Goal: Task Accomplishment & Management: Use online tool/utility

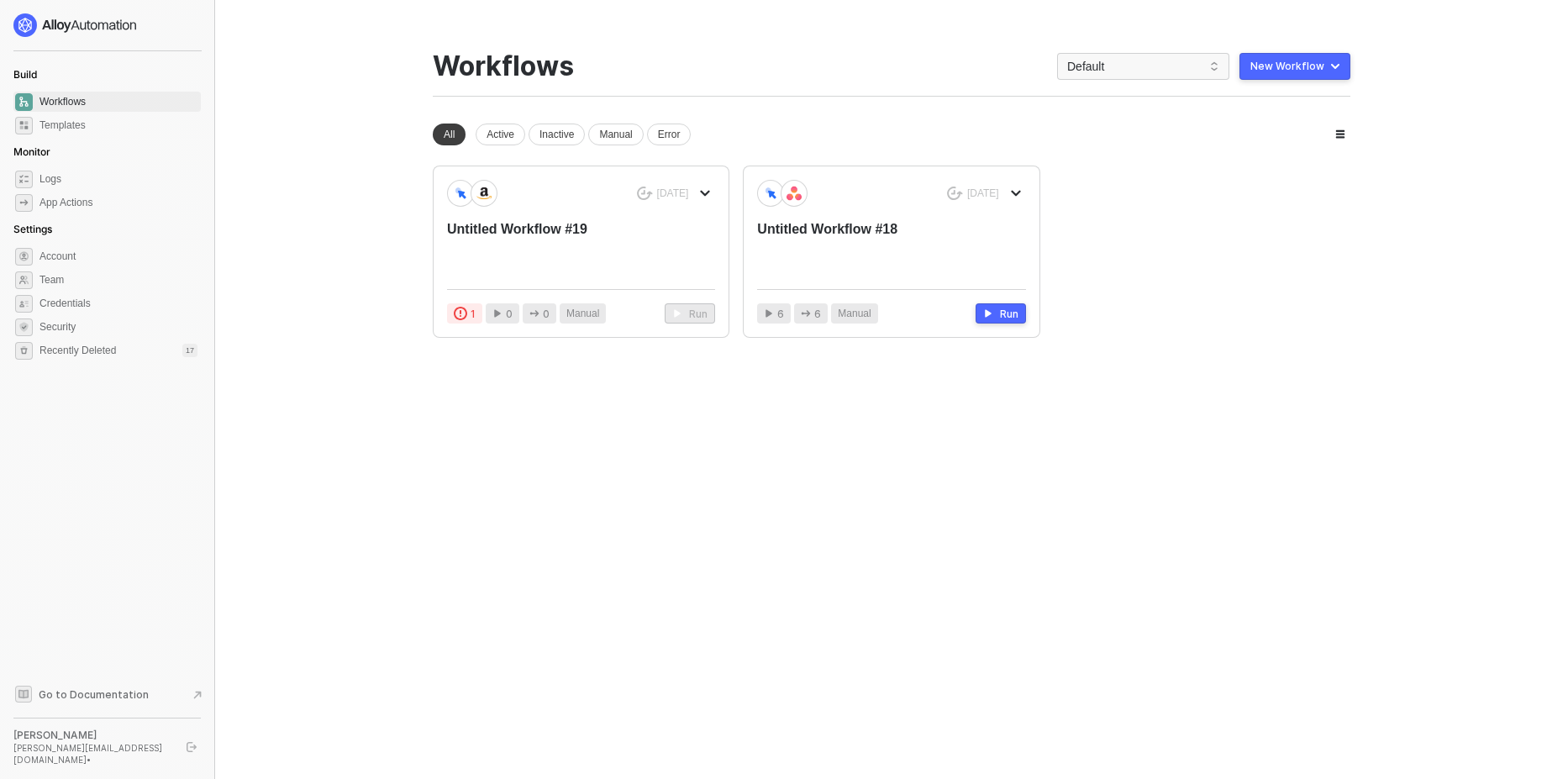
click at [1182, 212] on div "7 days ago Rename Duplicate Delete Untitled Workflow #19 1 0 0 Manual Run 8 day…" at bounding box center [892, 251] width 918 height 173
click at [694, 195] on div "7 days ago Rename Duplicate Delete" at bounding box center [676, 194] width 79 height 20
click at [702, 195] on icon "icon-arrow-down" at bounding box center [705, 194] width 10 height 10
click at [731, 283] on li "Delete" at bounding box center [764, 292] width 131 height 33
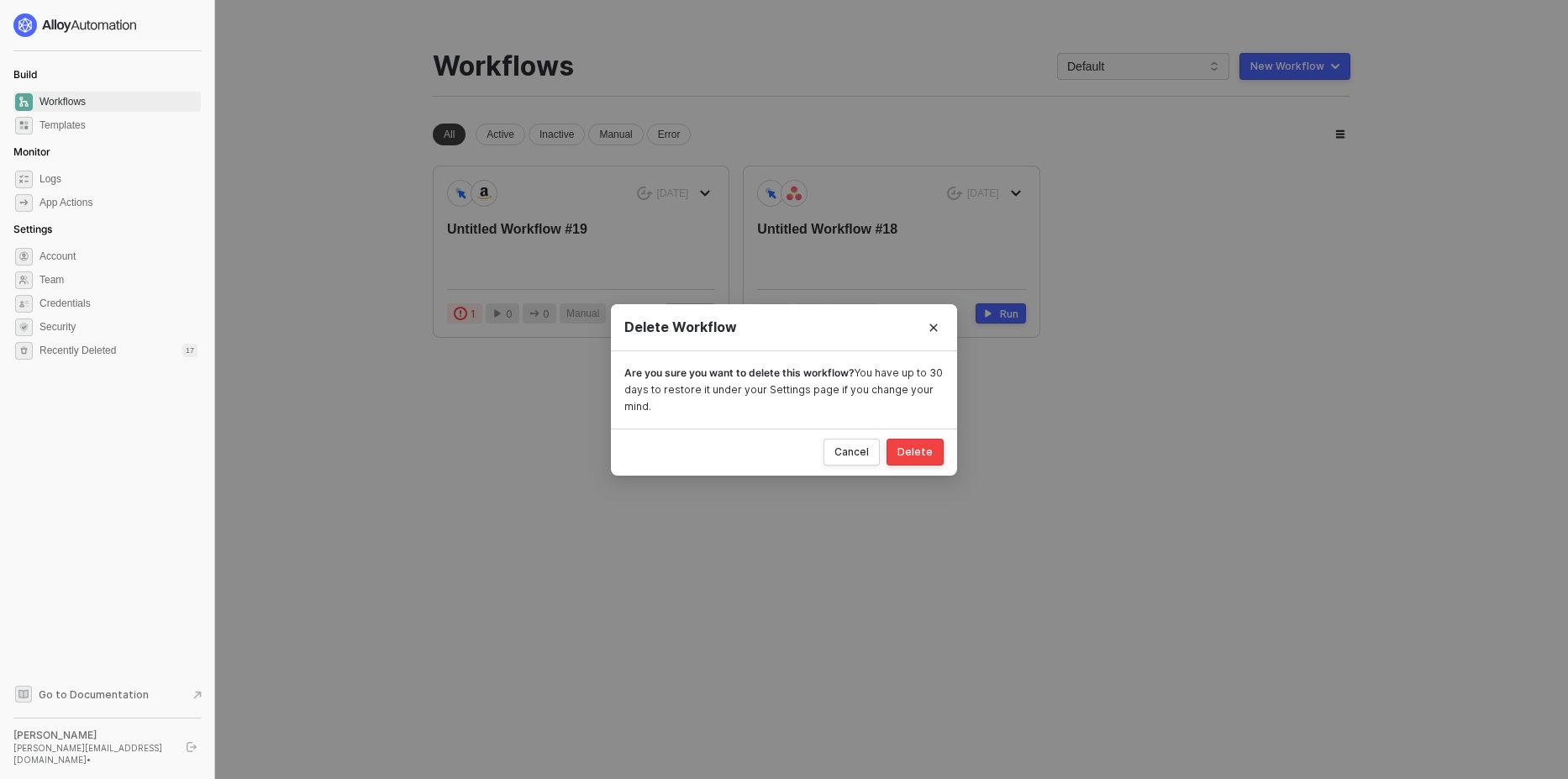
click at [904, 462] on button "Delete" at bounding box center [915, 452] width 57 height 27
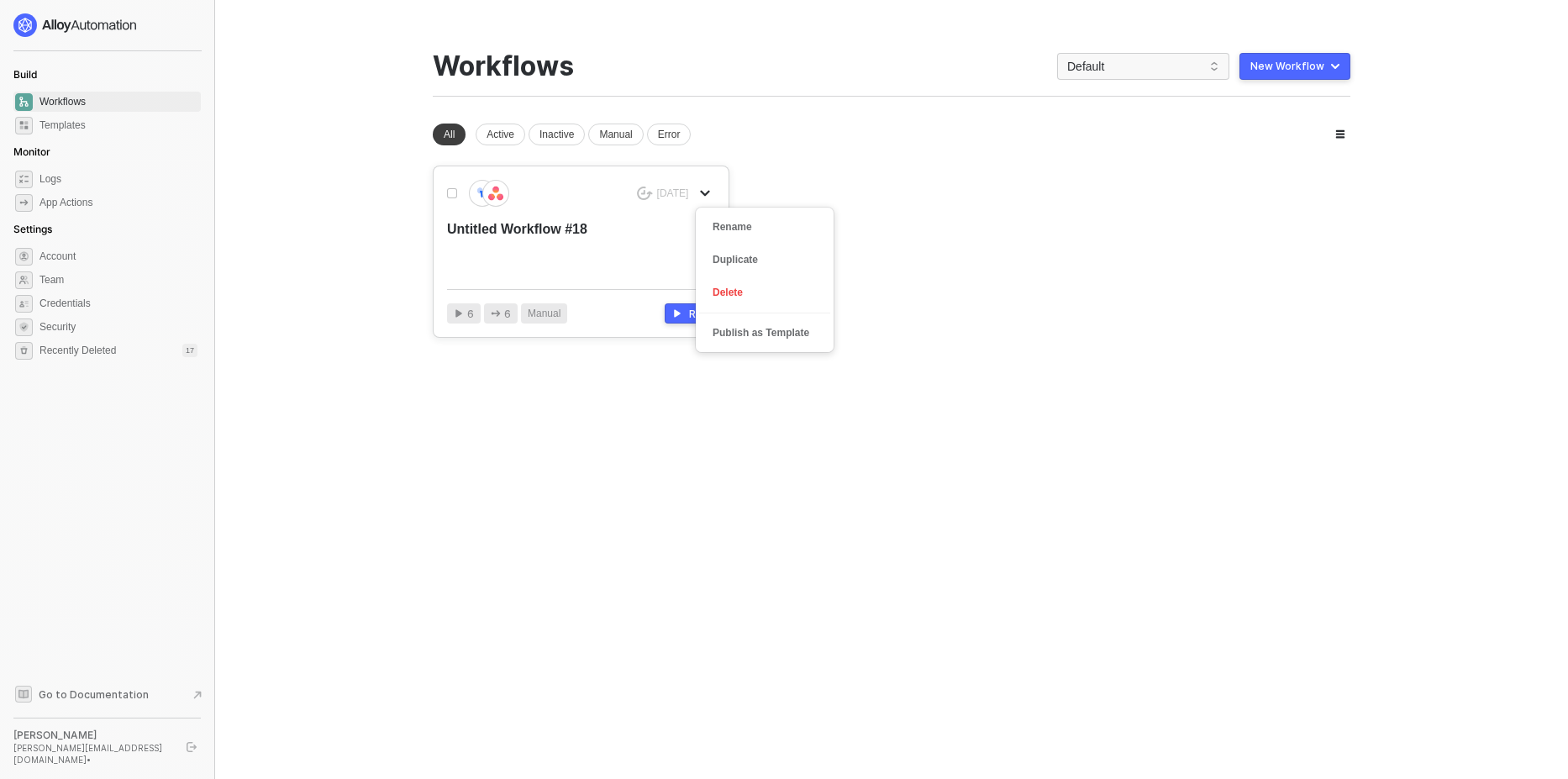
click at [707, 192] on icon "icon-arrow-down" at bounding box center [705, 194] width 10 height 10
click at [766, 289] on div "Delete" at bounding box center [764, 293] width 104 height 16
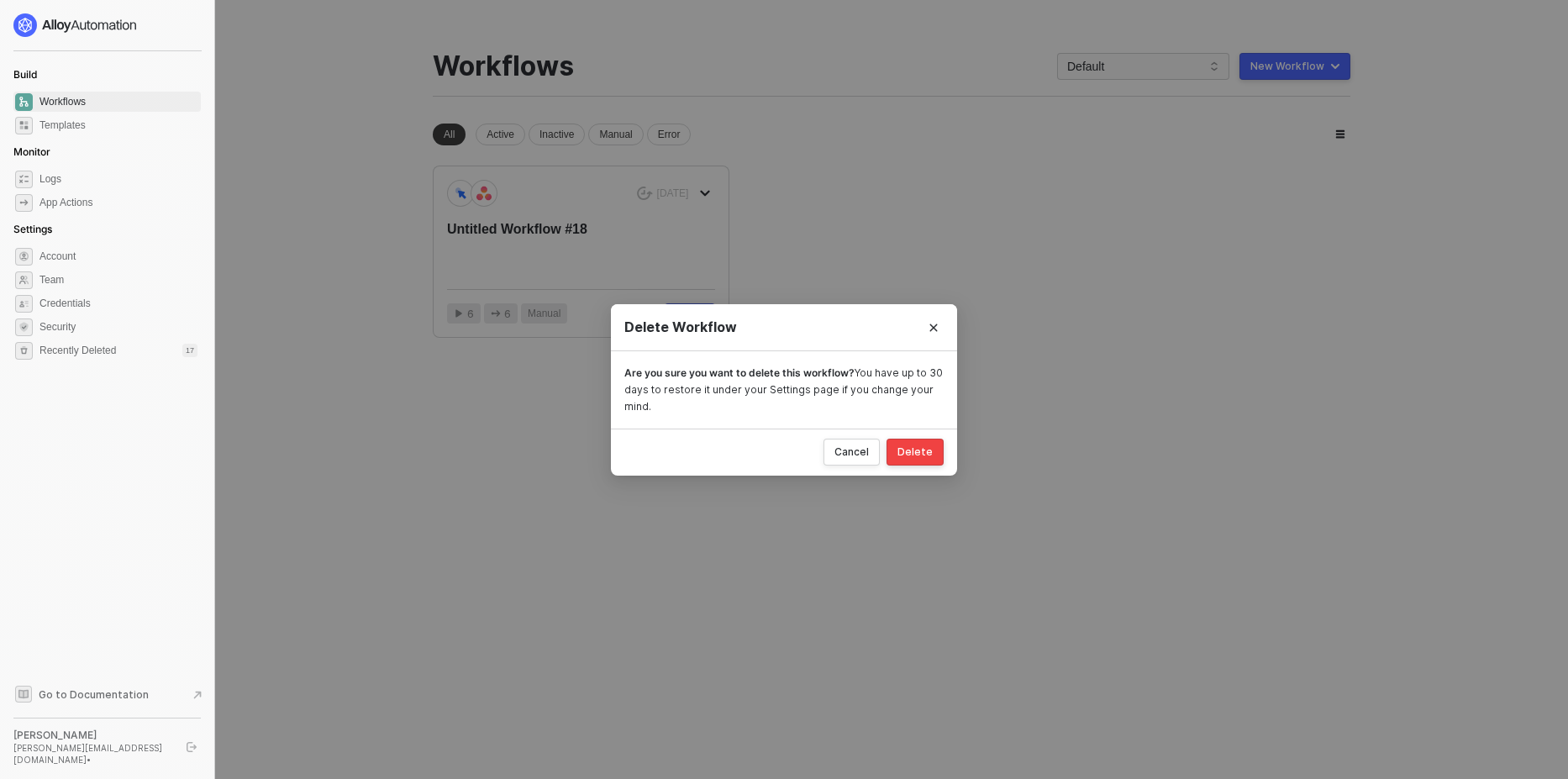
click at [922, 446] on div "Delete" at bounding box center [915, 452] width 35 height 13
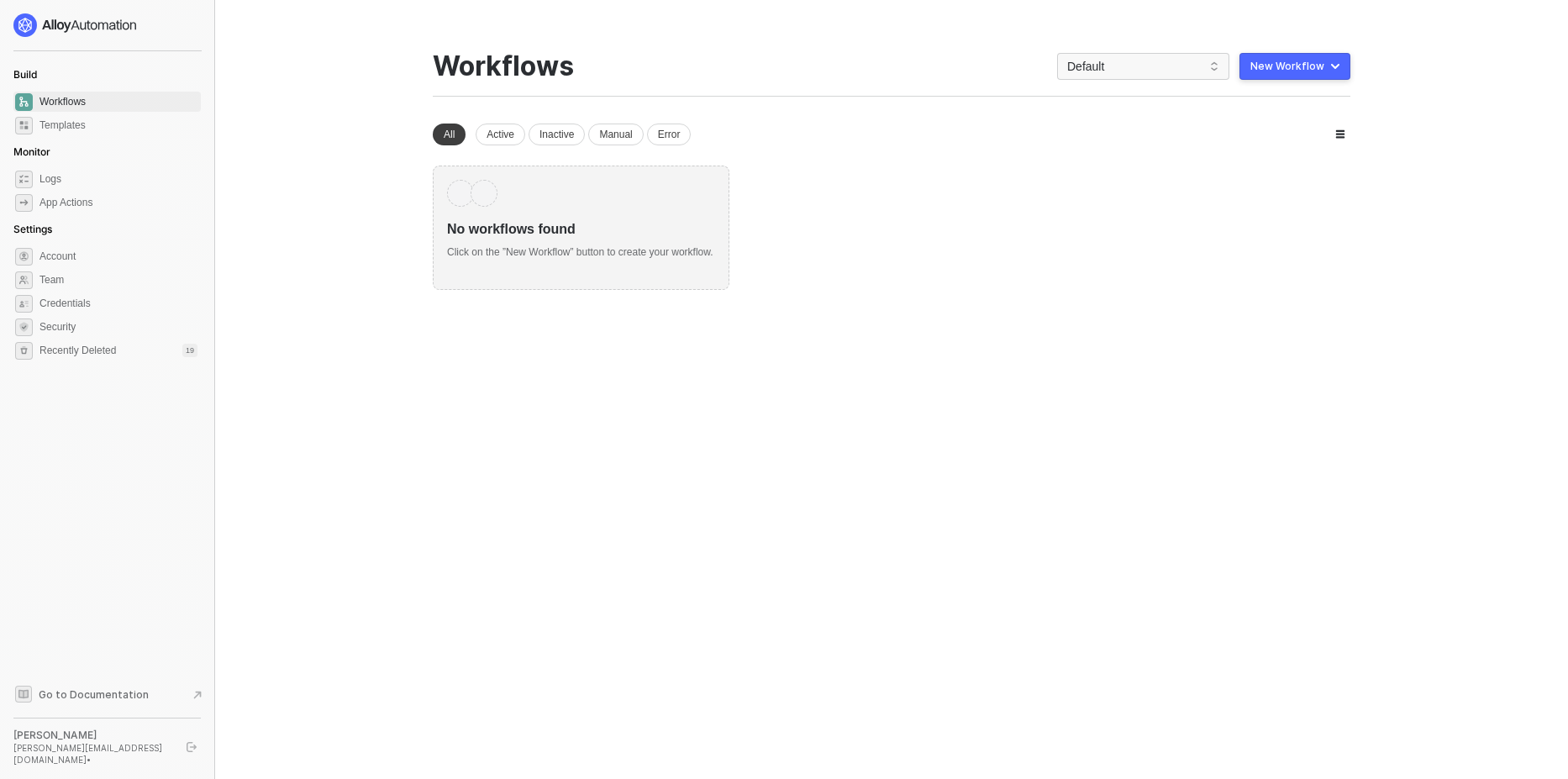
click at [1264, 65] on div "New Workflow" at bounding box center [1288, 66] width 74 height 13
click at [1209, 131] on div "Start From Scratch" at bounding box center [1247, 134] width 85 height 16
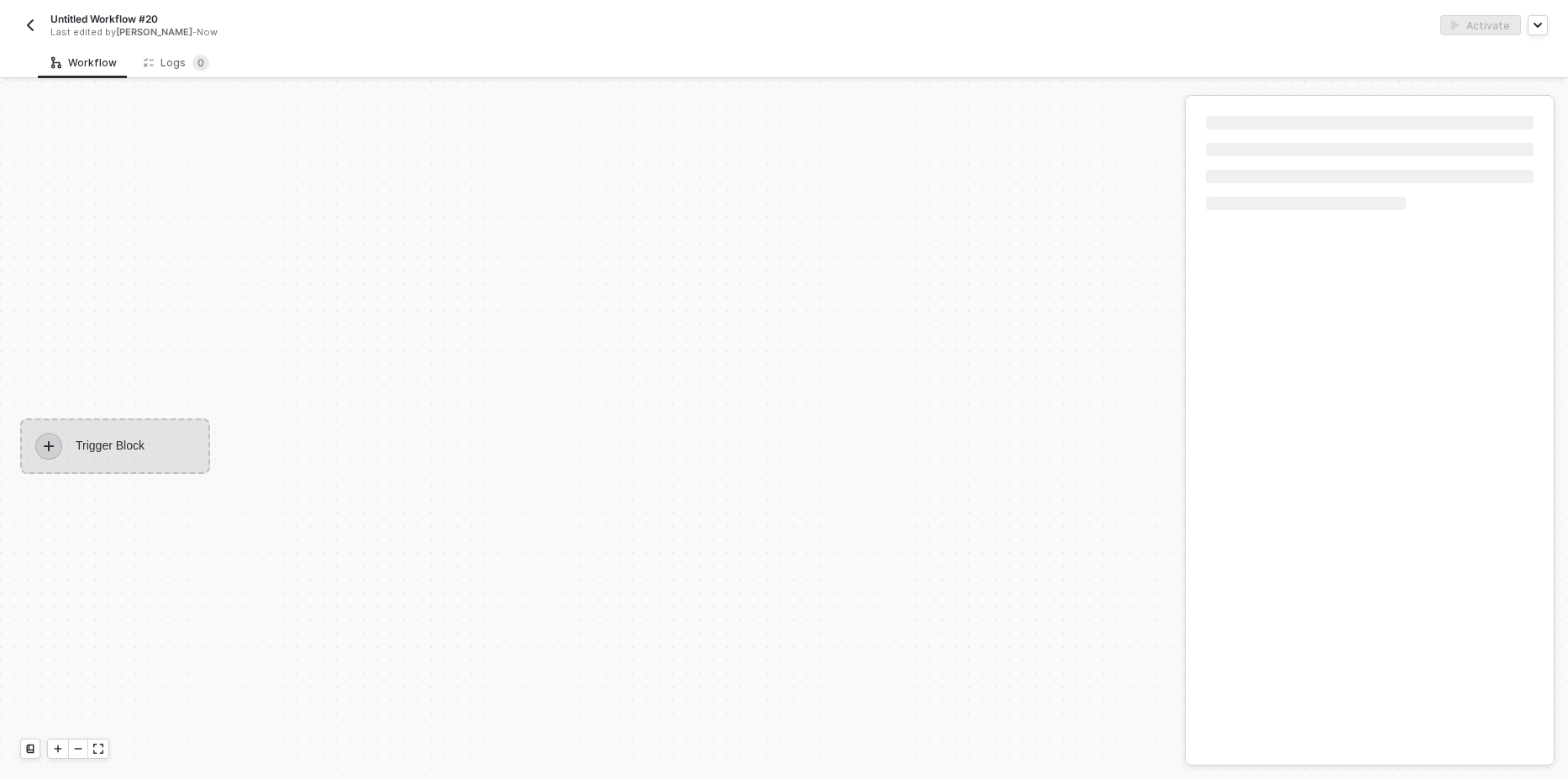
scroll to position [31, 0]
